Goal: Task Accomplishment & Management: Manage account settings

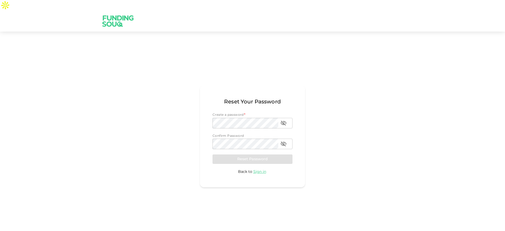
click at [238, 149] on div "Create a password * Create a password Create a password Confirm Password Confir…" at bounding box center [252, 144] width 80 height 62
click at [245, 149] on div "Create a password * Create a password Create a password Confirm Password Confir…" at bounding box center [252, 144] width 80 height 62
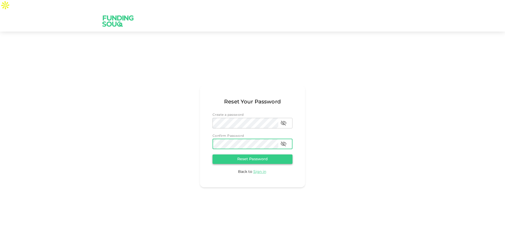
click at [242, 154] on button "Reset Password" at bounding box center [252, 158] width 80 height 9
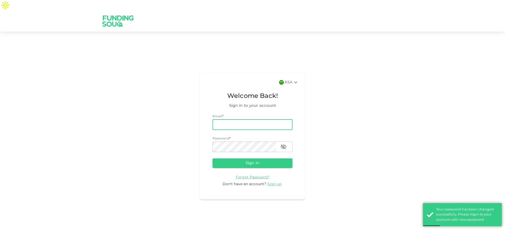
click at [238, 119] on input "email" at bounding box center [252, 124] width 80 height 11
type input "hekma@fundingsouq.com"
